Goal: Task Accomplishment & Management: Complete application form

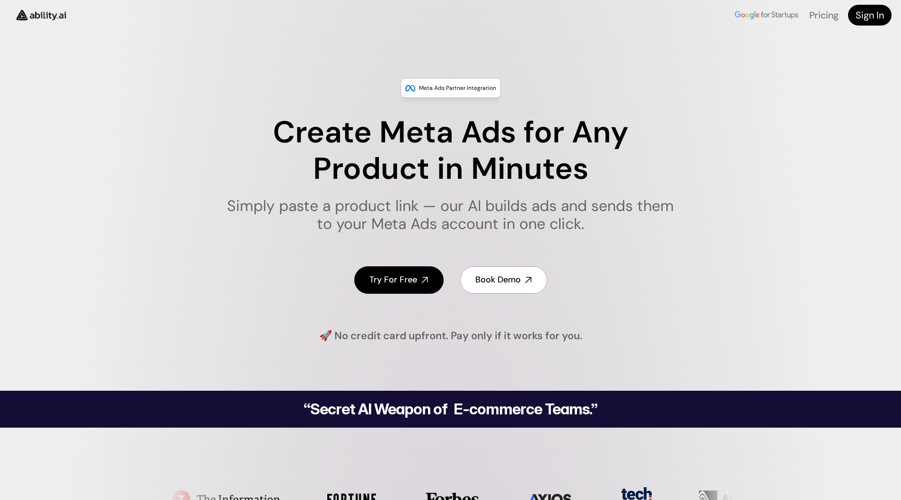
drag, startPoint x: 0, startPoint y: 0, endPoint x: 396, endPoint y: 272, distance: 481.0
click at [396, 272] on link "Try For Free" at bounding box center [398, 279] width 89 height 27
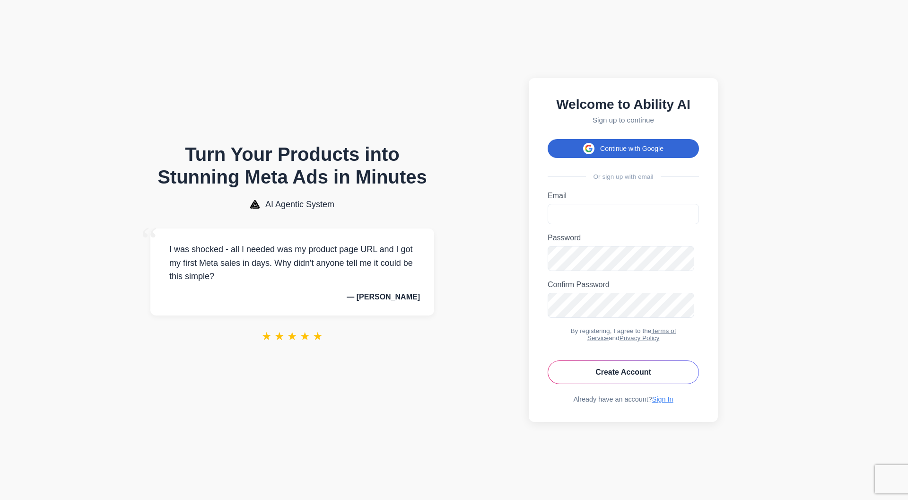
click at [620, 143] on button "Continue with Google" at bounding box center [623, 148] width 151 height 19
